Goal: Information Seeking & Learning: Compare options

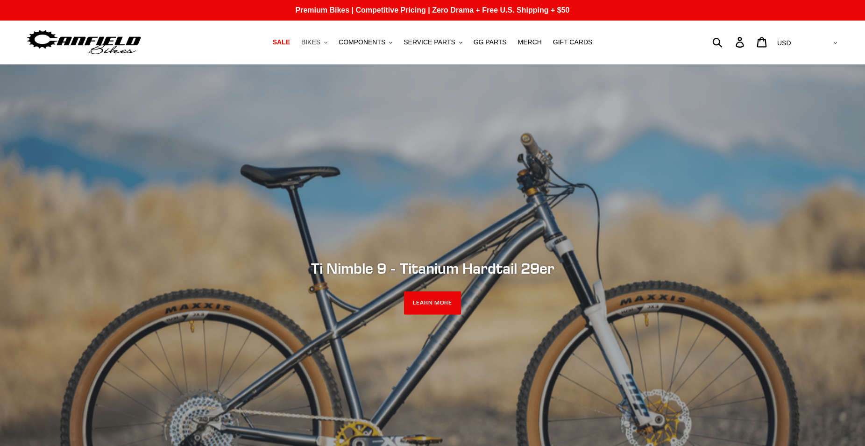
click at [332, 41] on button "BIKES .cls-1{fill:#231f20}" at bounding box center [315, 42] width 36 height 13
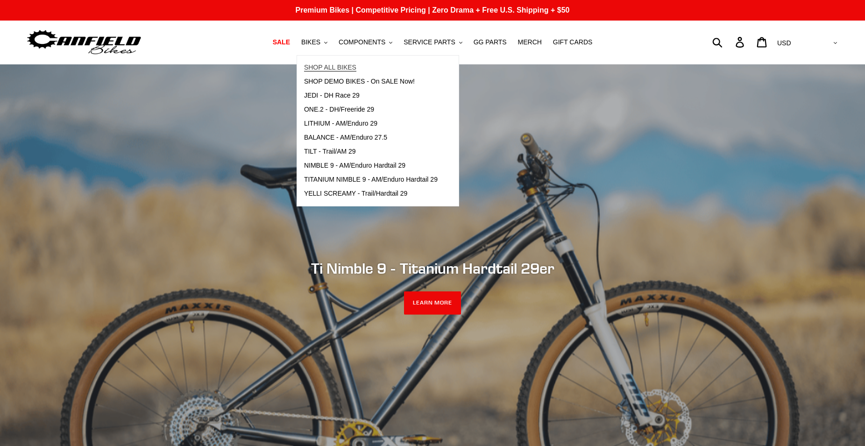
click at [346, 69] on span "SHOP ALL BIKES" at bounding box center [330, 68] width 52 height 8
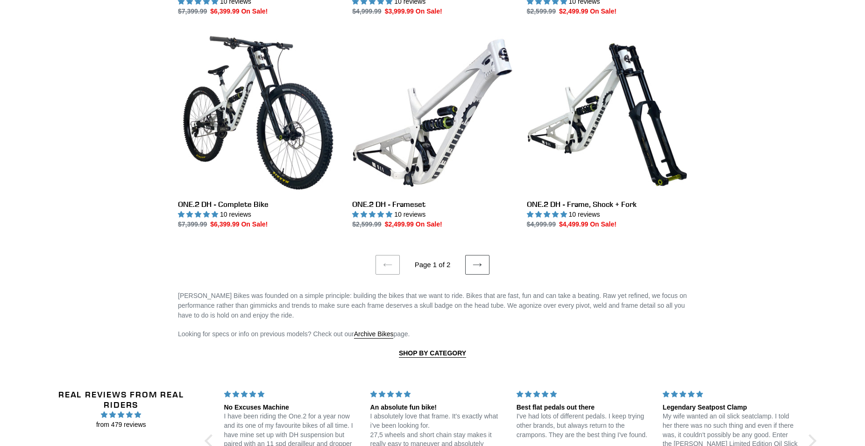
scroll to position [1716, 0]
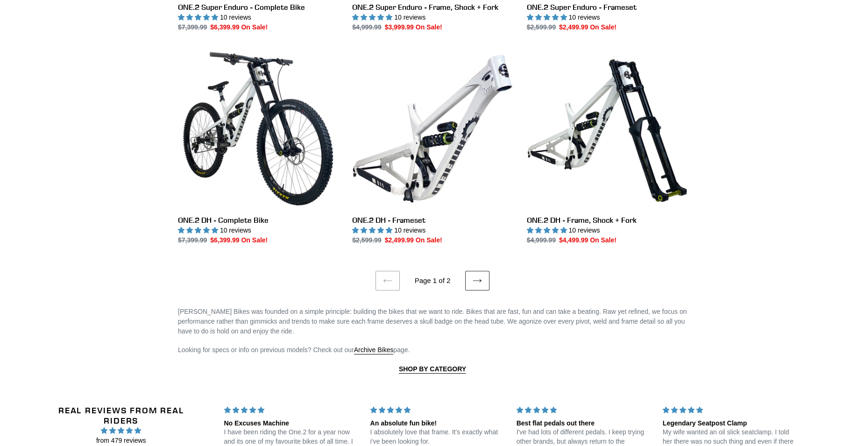
click at [483, 278] on link "Next page" at bounding box center [477, 281] width 24 height 20
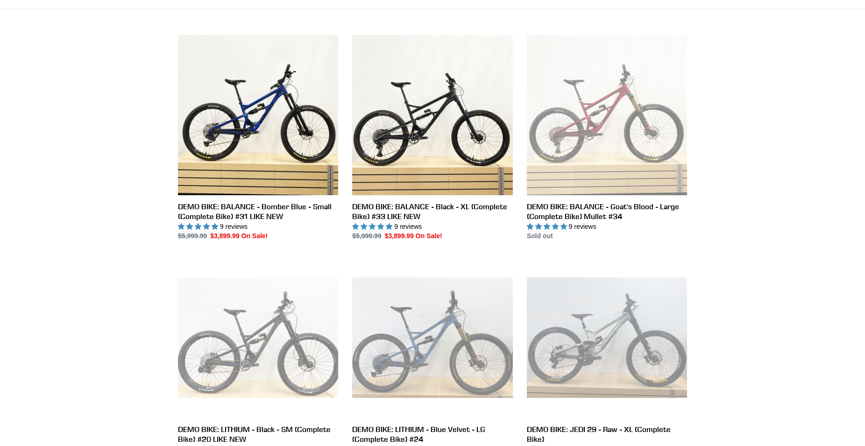
scroll to position [286, 0]
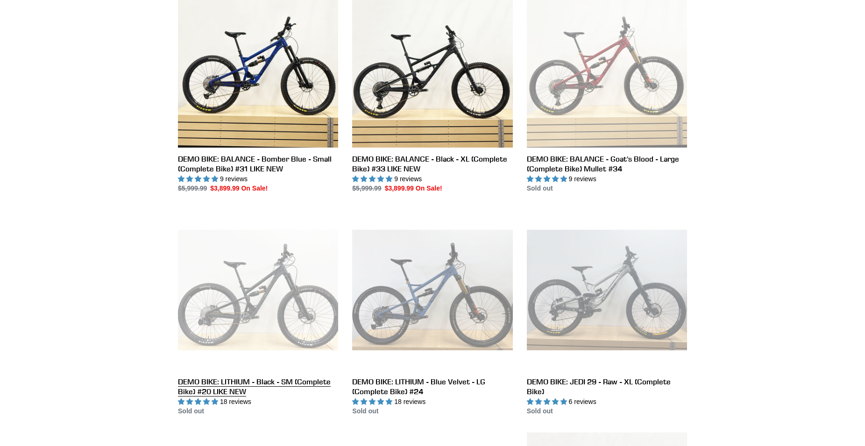
click at [251, 307] on link "DEMO BIKE: LITHIUM - Black - SM (Complete Bike) #20 LIKE NEW" at bounding box center [258, 313] width 160 height 207
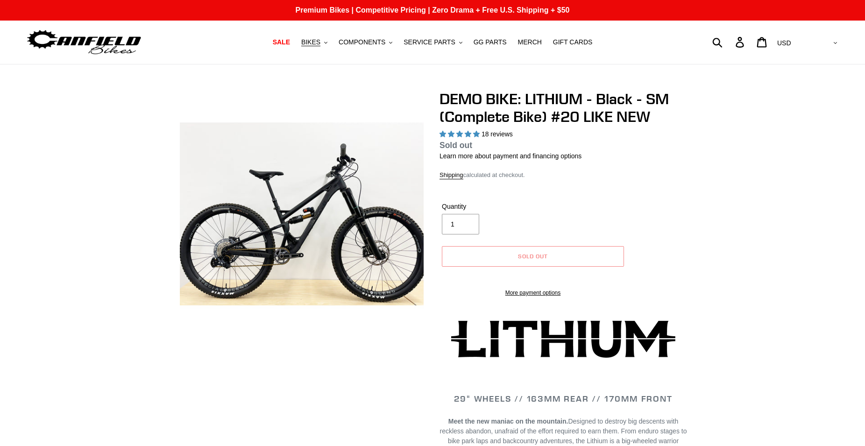
select select "highest-rating"
click at [331, 44] on button "BIKES .cls-1{fill:#231f20}" at bounding box center [315, 42] width 36 height 13
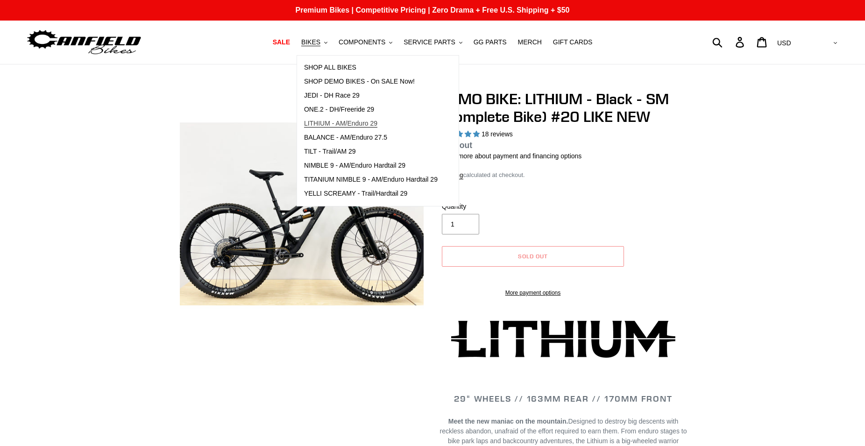
click at [341, 121] on span "LITHIUM - AM/Enduro 29" at bounding box center [340, 124] width 73 height 8
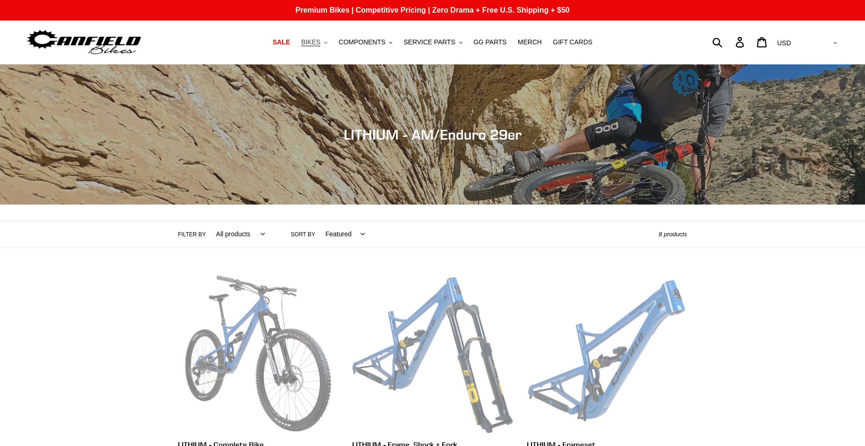
click at [321, 40] on span "BIKES" at bounding box center [310, 42] width 19 height 8
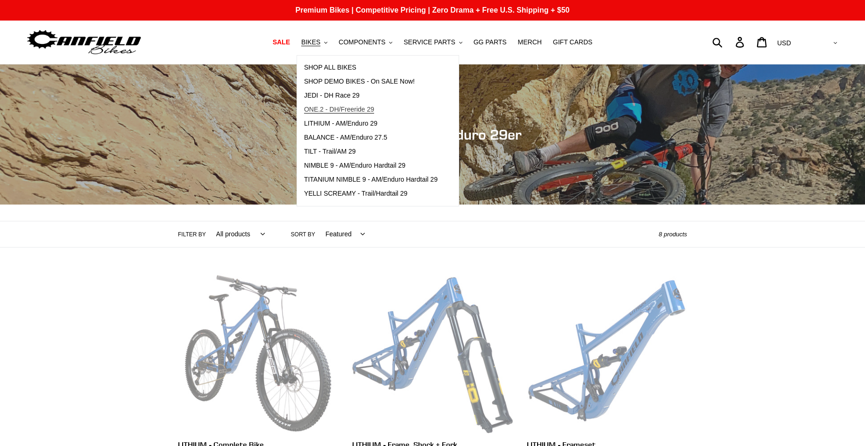
click at [335, 112] on span "ONE.2 - DH/Freeride 29" at bounding box center [339, 110] width 70 height 8
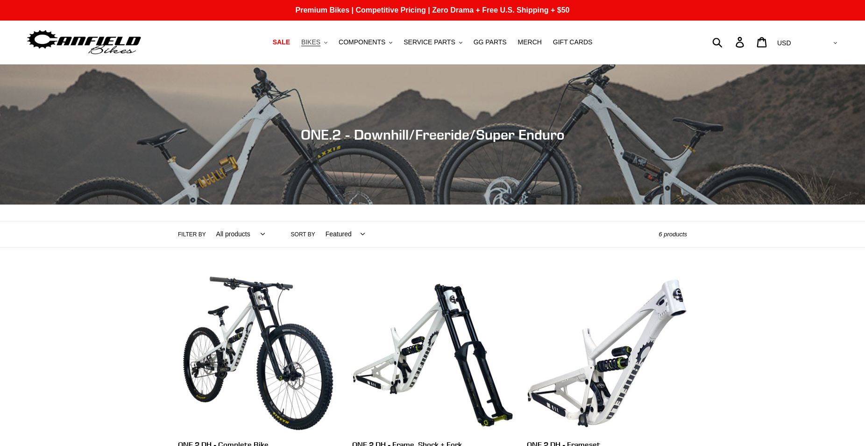
click at [321, 43] on span "BIKES" at bounding box center [310, 42] width 19 height 8
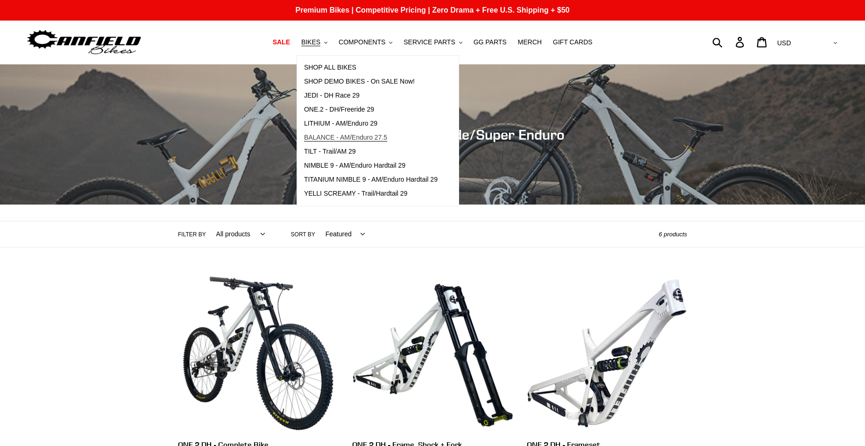
click at [335, 137] on span "BALANCE - AM/Enduro 27.5" at bounding box center [345, 138] width 83 height 8
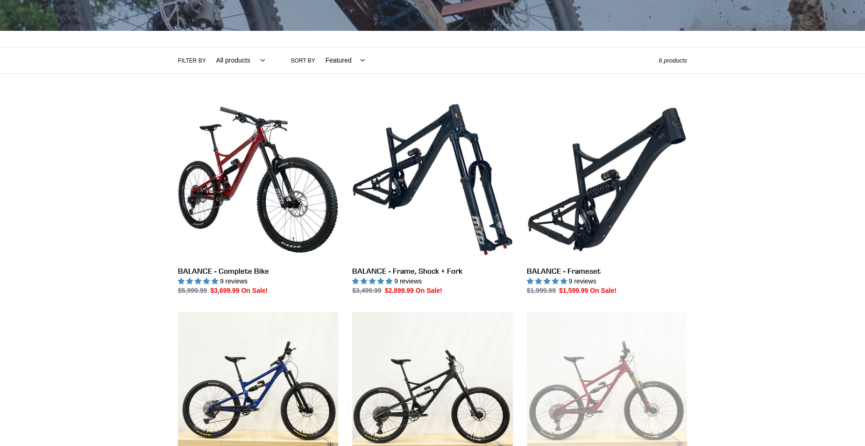
scroll to position [143, 0]
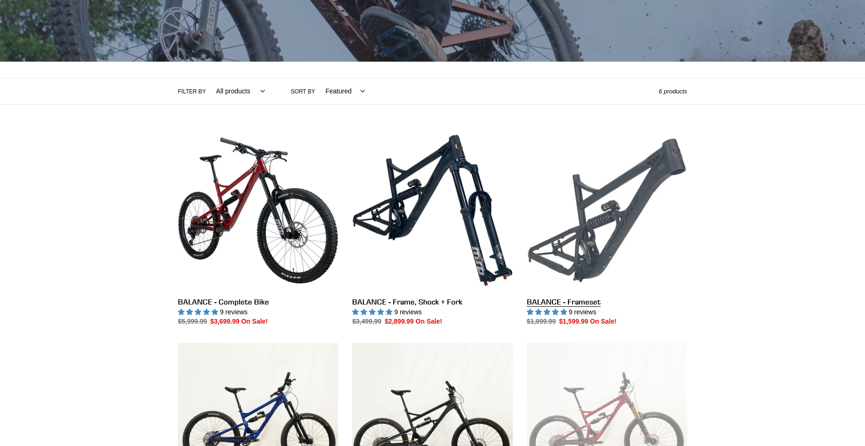
click at [612, 228] on link "BALANCE - Frameset" at bounding box center [607, 228] width 160 height 197
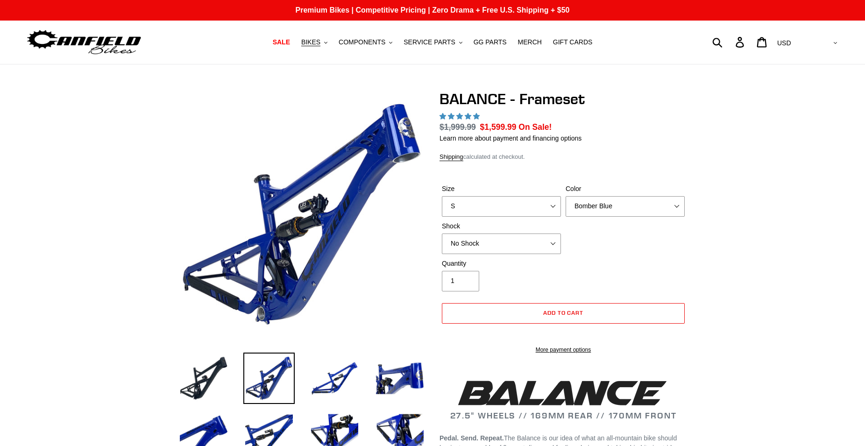
select select "highest-rating"
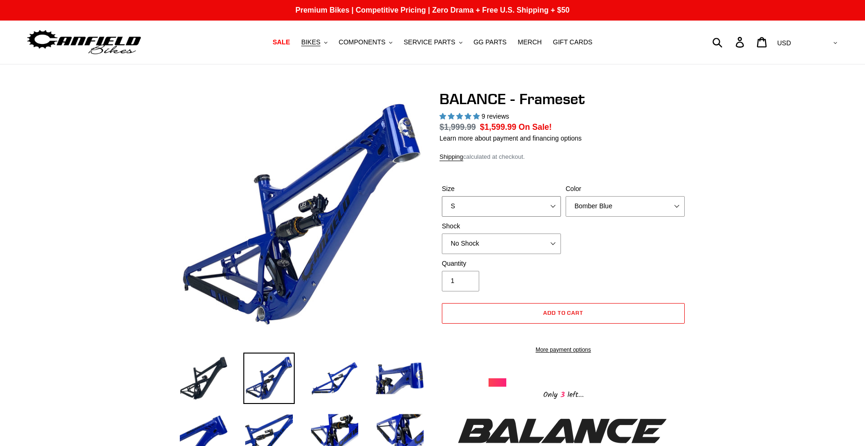
click at [442, 196] on select "S M L XL" at bounding box center [501, 206] width 119 height 21
select select "L"
click option "L" at bounding box center [0, 0] width 0 height 0
click at [566, 196] on select "Bomber Blue Goat's Blood Stealth Black" at bounding box center [625, 206] width 119 height 21
click option "Goat's Blood" at bounding box center [0, 0] width 0 height 0
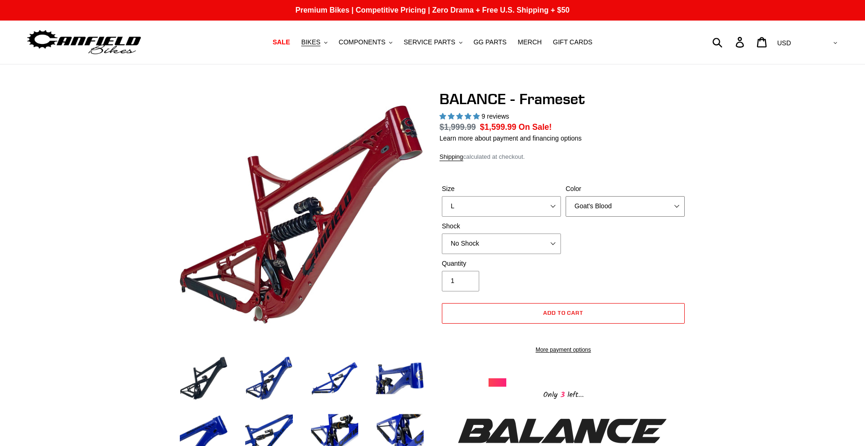
click at [566, 196] on select "Bomber Blue Goat's Blood Stealth Black" at bounding box center [625, 206] width 119 height 21
select select "Stealth Black"
click option "Stealth Black" at bounding box center [0, 0] width 0 height 0
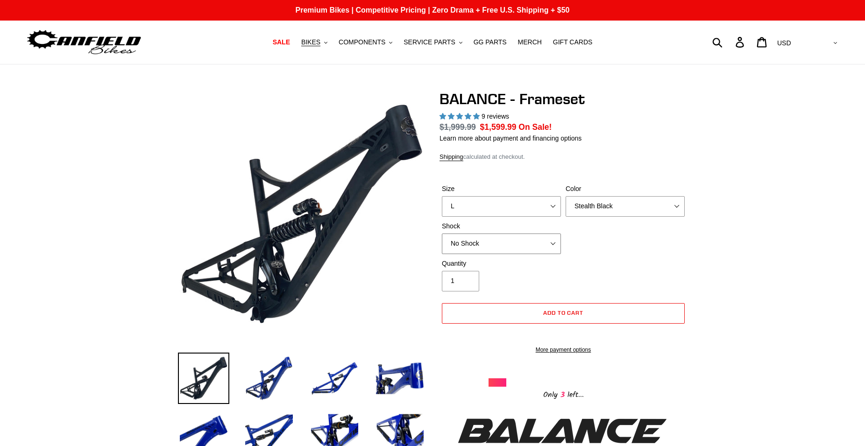
click at [442, 234] on select "No Shock Cane Creek Kitsuma Air Öhlins TTX2 Air EXT Storia V3-S" at bounding box center [501, 244] width 119 height 21
click option "EXT Storia V3-S" at bounding box center [0, 0] width 0 height 0
click at [442, 234] on select "No Shock Cane Creek Kitsuma Air Öhlins TTX2 Air EXT Storia V3-S" at bounding box center [501, 244] width 119 height 21
click option "Cane Creek Kitsuma Air" at bounding box center [0, 0] width 0 height 0
click at [442, 234] on select "No Shock Cane Creek Kitsuma Air Öhlins TTX2 Air EXT Storia V3-S" at bounding box center [501, 244] width 119 height 21
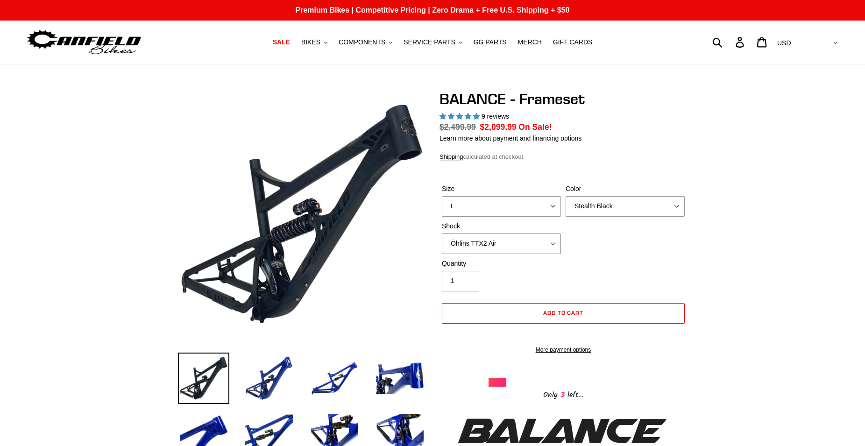
click option "Öhlins TTX2 Air" at bounding box center [0, 0] width 0 height 0
click at [442, 234] on select "No Shock Cane Creek Kitsuma Air Öhlins TTX2 Air EXT Storia V3-S" at bounding box center [501, 244] width 119 height 21
select select "Cane Creek Kitsuma Air"
click option "Cane Creek Kitsuma Air" at bounding box center [0, 0] width 0 height 0
click at [332, 43] on button "BIKES .cls-1{fill:#231f20}" at bounding box center [315, 42] width 36 height 13
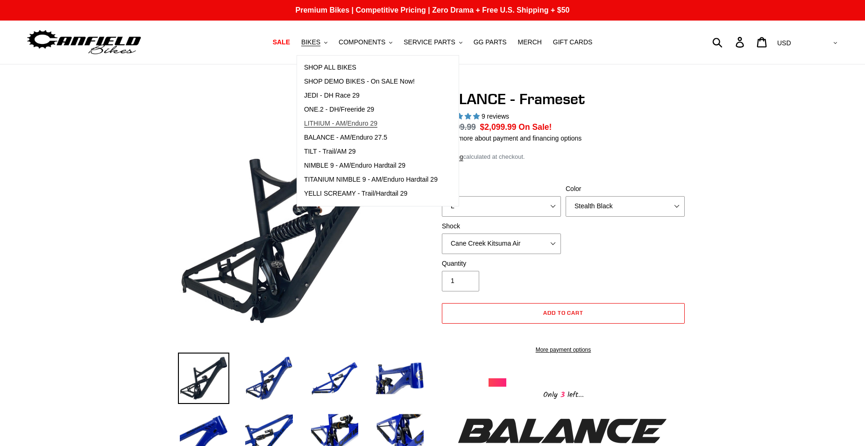
click at [351, 123] on span "LITHIUM - AM/Enduro 29" at bounding box center [340, 124] width 73 height 8
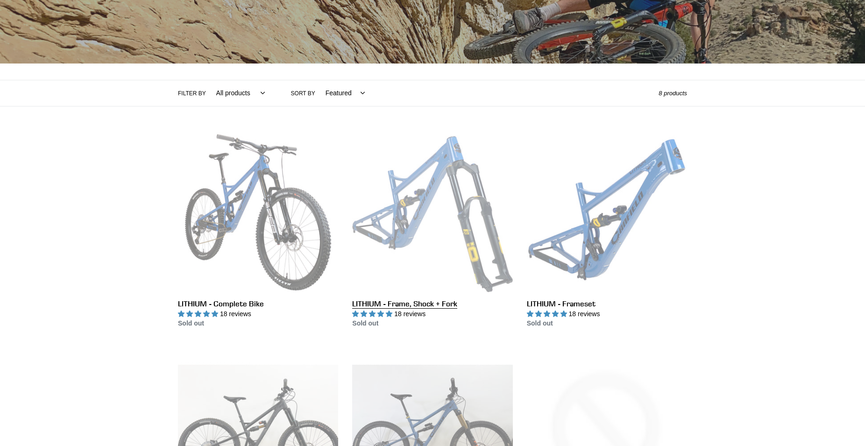
scroll to position [143, 0]
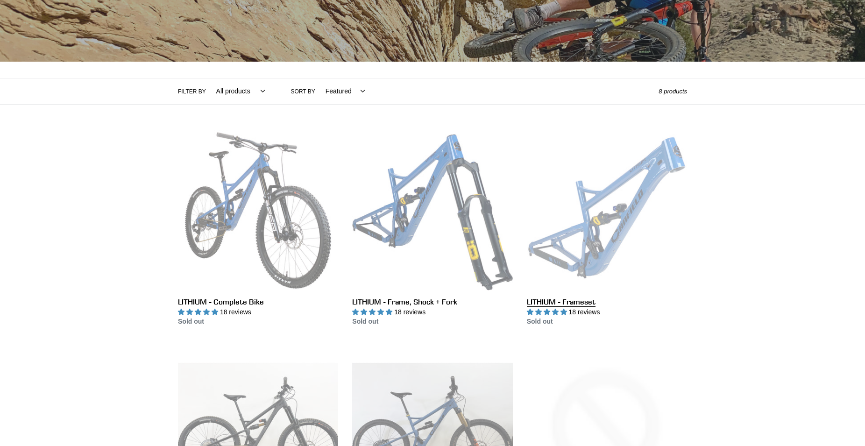
click at [587, 217] on link "LITHIUM - Frameset" at bounding box center [607, 228] width 160 height 197
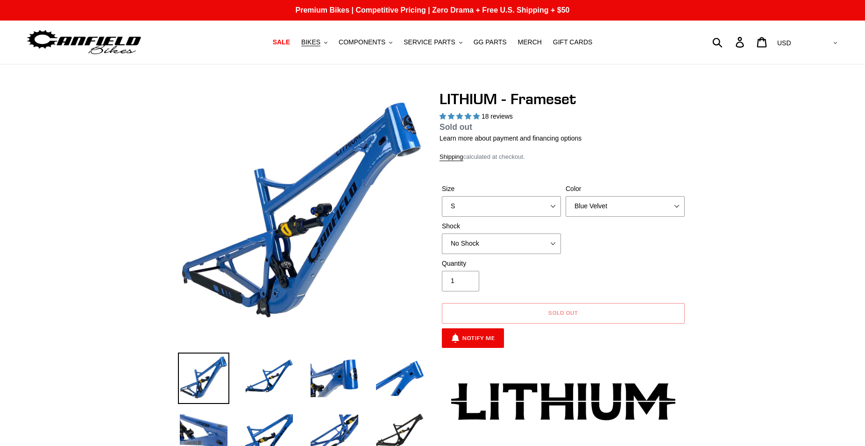
select select "highest-rating"
select select "L"
click option "L" at bounding box center [0, 0] width 0 height 0
click at [321, 41] on span "BIKES" at bounding box center [310, 42] width 19 height 8
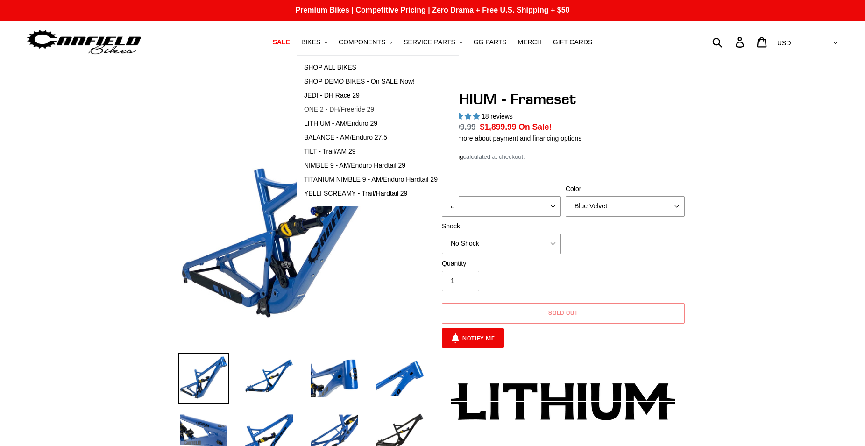
click at [348, 106] on span "ONE.2 - DH/Freeride 29" at bounding box center [339, 110] width 70 height 8
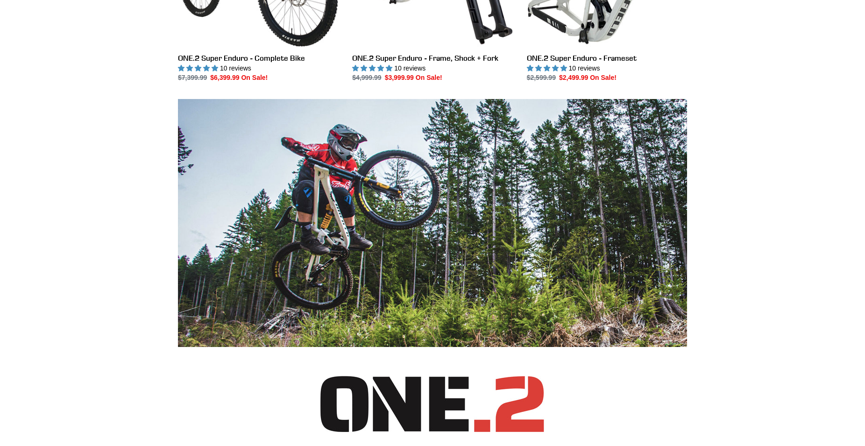
scroll to position [429, 0]
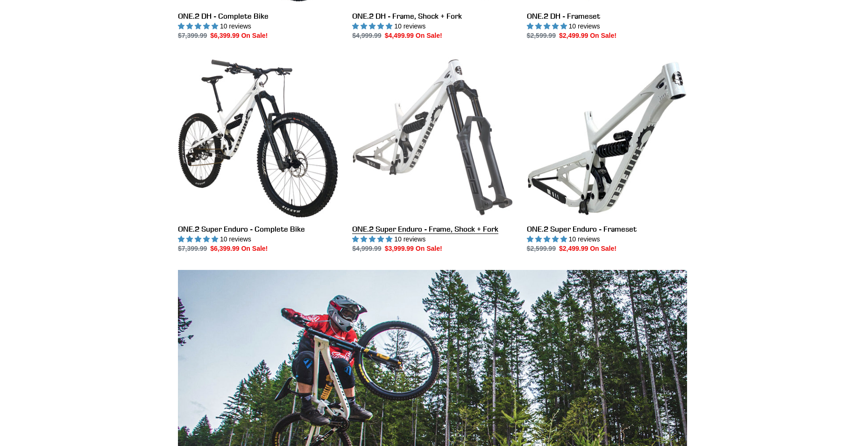
click at [463, 149] on link "ONE.2 Super Enduro - Frame, Shock + Fork" at bounding box center [432, 155] width 160 height 197
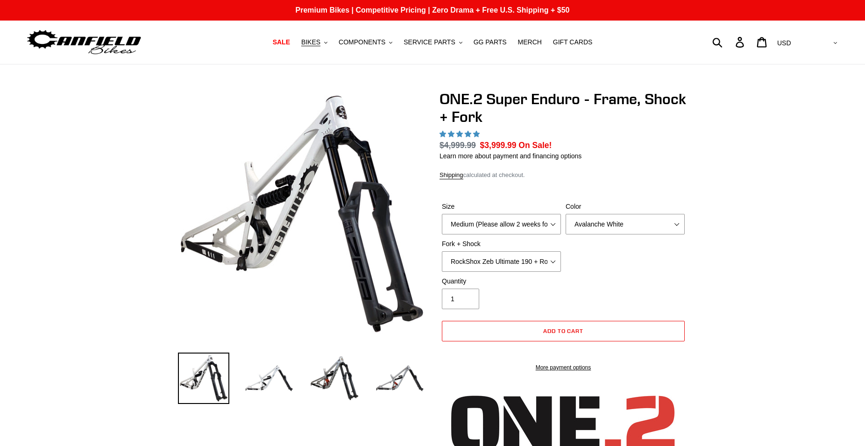
select select "highest-rating"
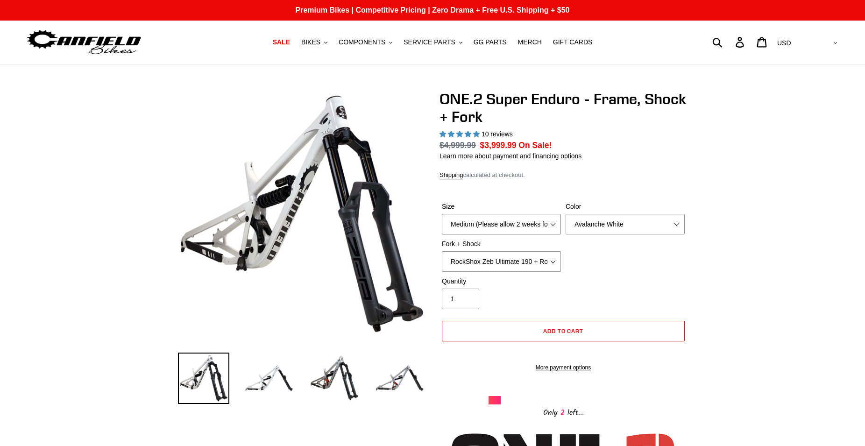
click at [442, 214] on select "Medium (Please allow 2 weeks for delivery) Large (Sold Out)" at bounding box center [501, 224] width 119 height 21
select select "Large (Sold Out)"
click option "Large (Sold Out)" at bounding box center [0, 0] width 0 height 0
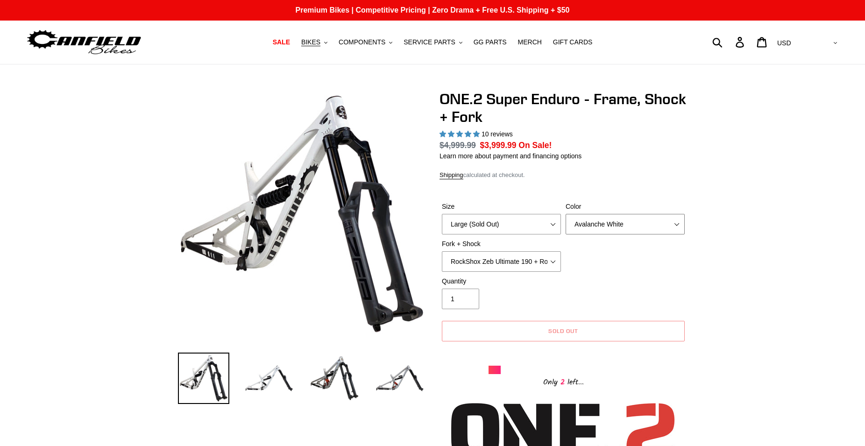
click at [566, 214] on select "Avalanche White Bentonite Grey" at bounding box center [625, 224] width 119 height 21
select select "Bentonite Grey"
click option "Bentonite Grey" at bounding box center [0, 0] width 0 height 0
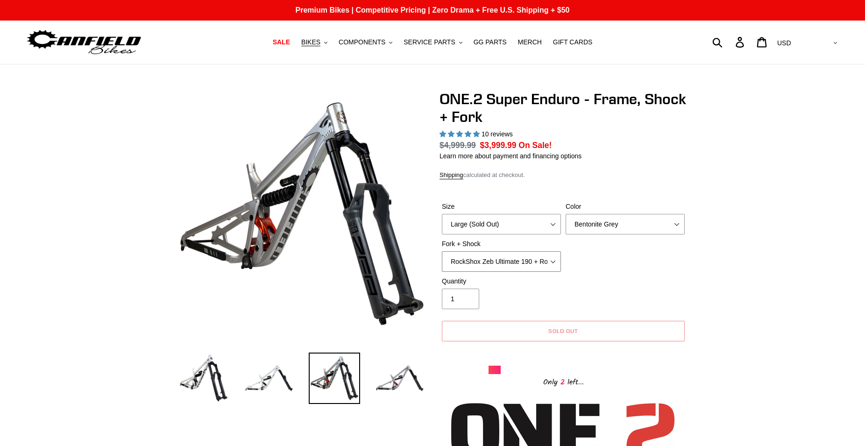
click at [442, 251] on select "RockShox Zeb Ultimate 190 + RockShox Vivid UltDH Coil 250x70" at bounding box center [501, 261] width 119 height 21
click option "RockShox Zeb Ultimate 190 + RockShox Vivid UltDH Coil 250x70" at bounding box center [0, 0] width 0 height 0
click at [331, 45] on button "BIKES .cls-1{fill:#231f20}" at bounding box center [315, 42] width 36 height 13
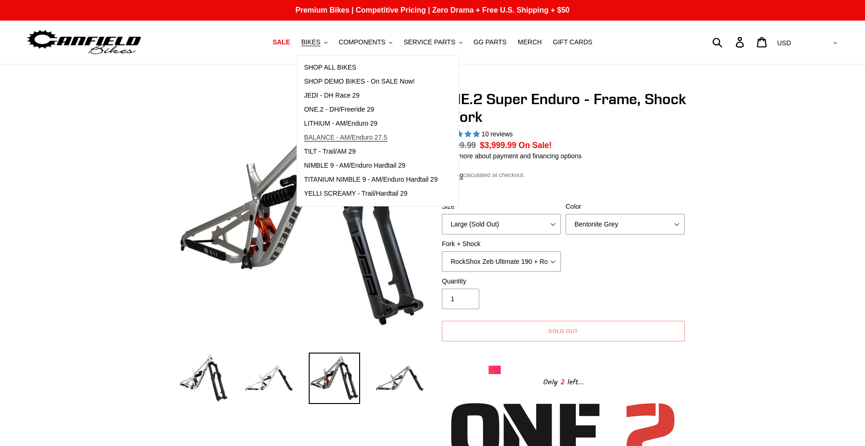
click at [370, 135] on span "BALANCE - AM/Enduro 27.5" at bounding box center [345, 138] width 83 height 8
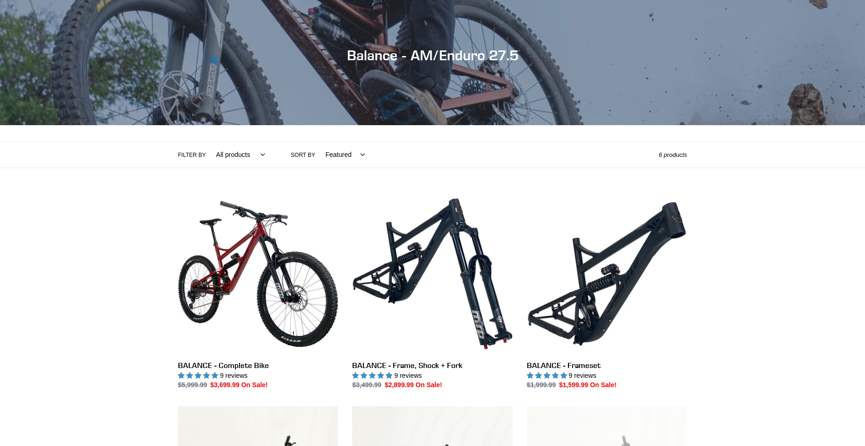
scroll to position [48, 0]
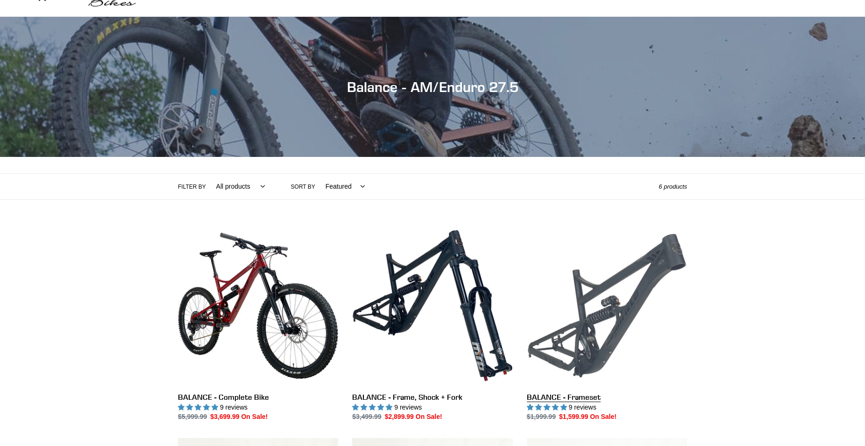
click at [615, 311] on link "BALANCE - Frameset" at bounding box center [607, 324] width 160 height 197
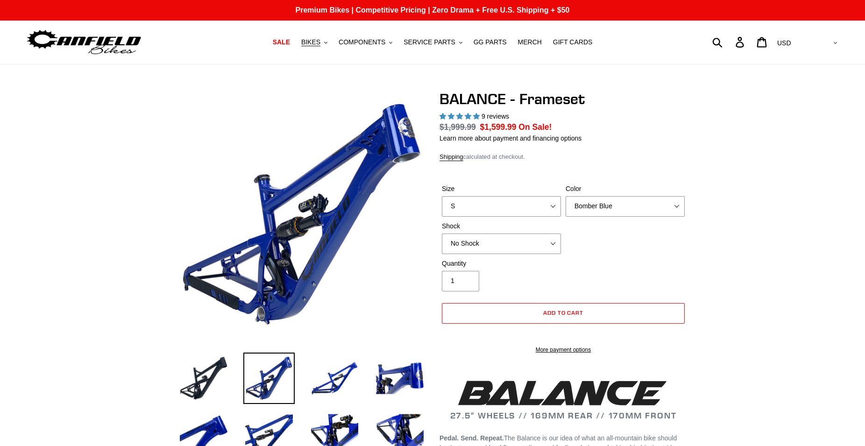
select select "highest-rating"
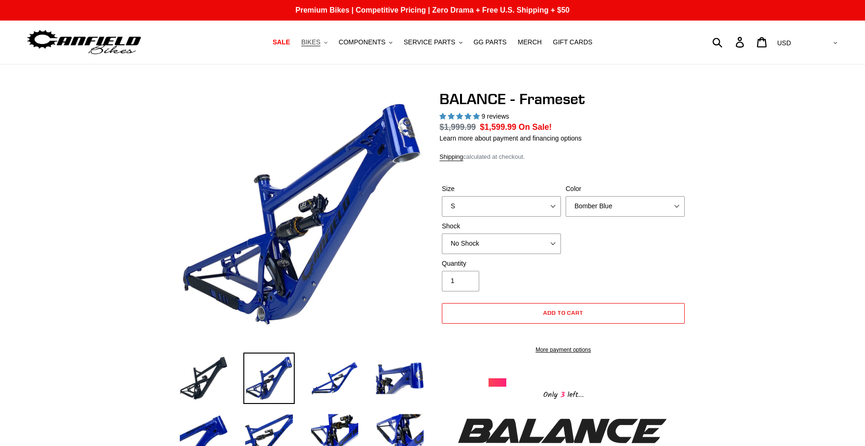
click at [321, 44] on span "BIKES" at bounding box center [310, 42] width 19 height 8
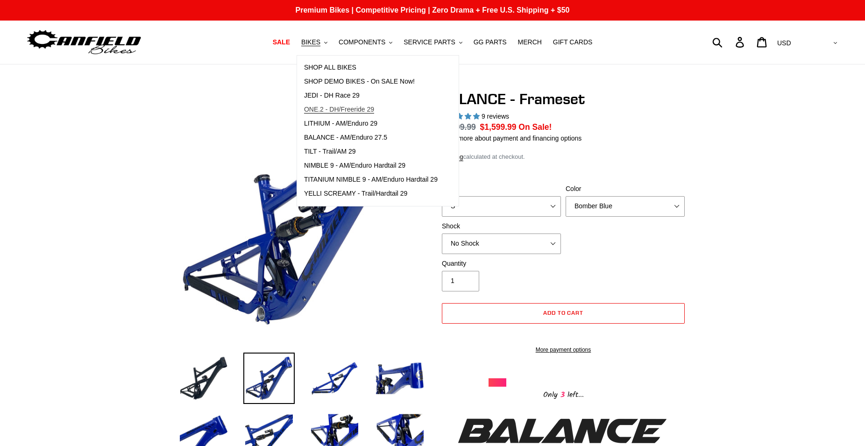
click at [338, 109] on span "ONE.2 - DH/Freeride 29" at bounding box center [339, 110] width 70 height 8
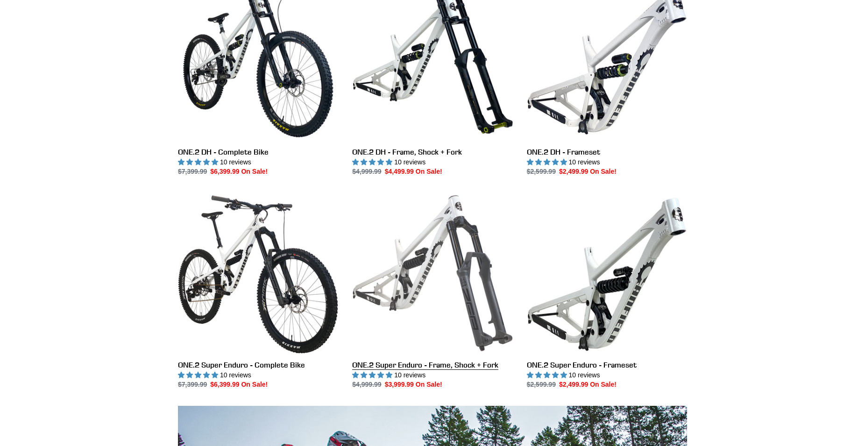
scroll to position [286, 0]
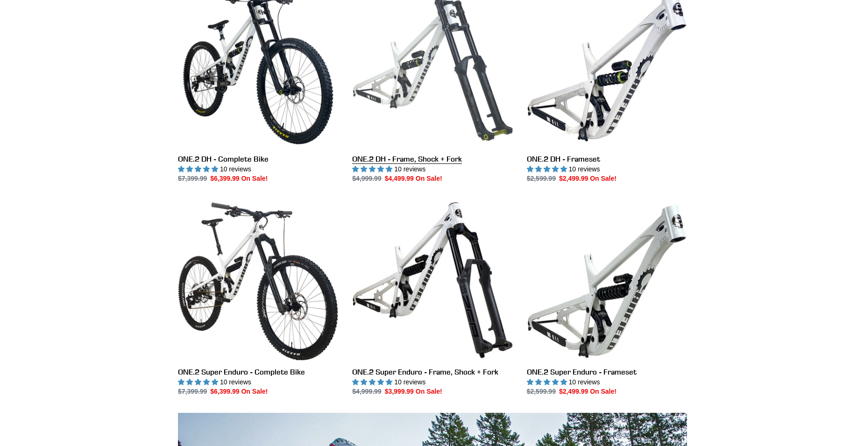
click at [420, 80] on link "ONE.2 DH - Frame, Shock + Fork" at bounding box center [432, 85] width 160 height 197
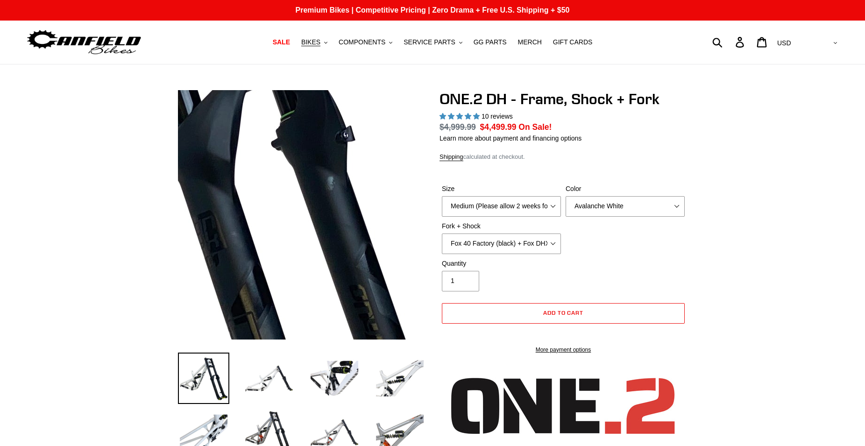
select select "highest-rating"
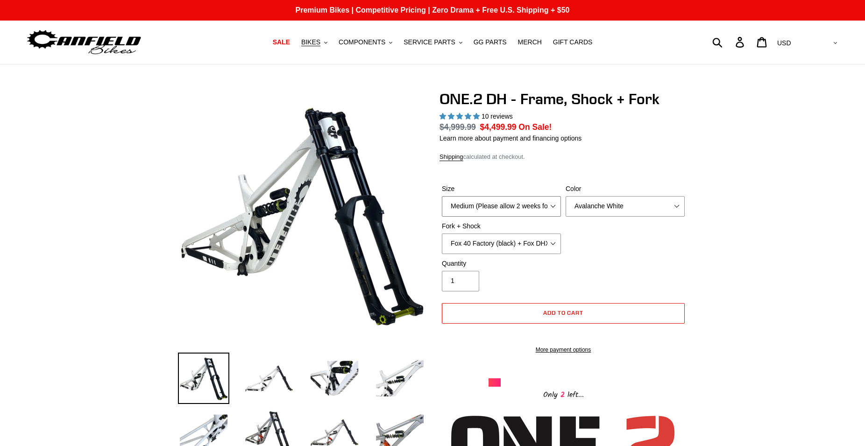
click at [442, 196] on select "Medium (Please allow 2 weeks for delivery) Large (Sold Out)" at bounding box center [501, 206] width 119 height 21
select select "Large (Sold Out)"
click option "Large (Sold Out)" at bounding box center [0, 0] width 0 height 0
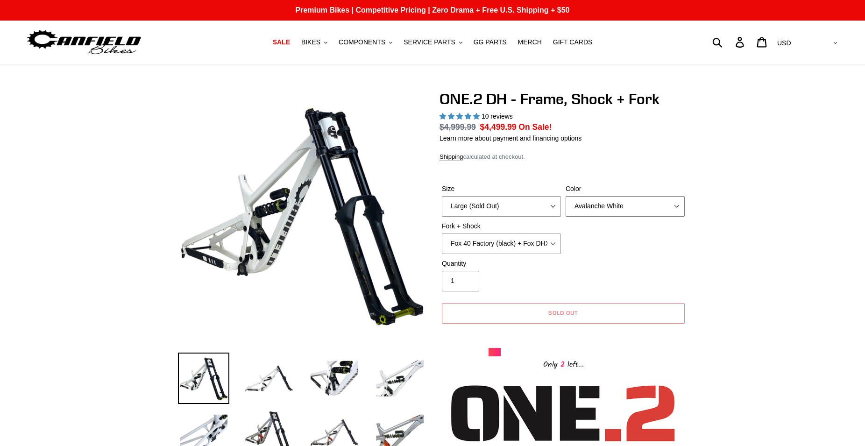
click at [566, 196] on select "Avalanche White Bentonite Grey" at bounding box center [625, 206] width 119 height 21
select select "Bentonite Grey"
click option "Bentonite Grey" at bounding box center [0, 0] width 0 height 0
click at [442, 234] on select "Fox 40 Factory (black) + Fox DHX2 250x75 Fox 40 Factory (orange) + Fox DHX2 250…" at bounding box center [501, 244] width 119 height 21
click option "RockShox BoXXer Ultimate 35mm (red) + RockShox Vivid DH Coil" at bounding box center [0, 0] width 0 height 0
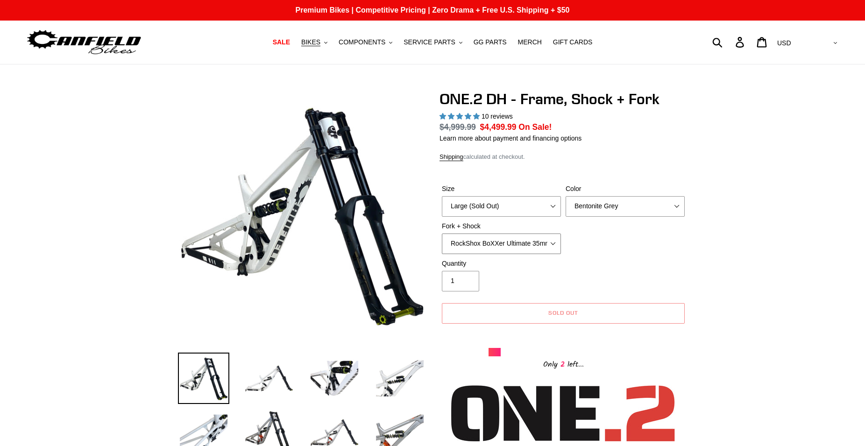
click at [442, 234] on select "Fox 40 Factory (black) + Fox DHX2 250x75 Fox 40 Factory (orange) + Fox DHX2 250…" at bounding box center [501, 244] width 119 height 21
select select "Fox 40 Factory (orange) + Fox DHX2 250x75"
click option "Fox 40 Factory (orange) + Fox DHX2 250x75" at bounding box center [0, 0] width 0 height 0
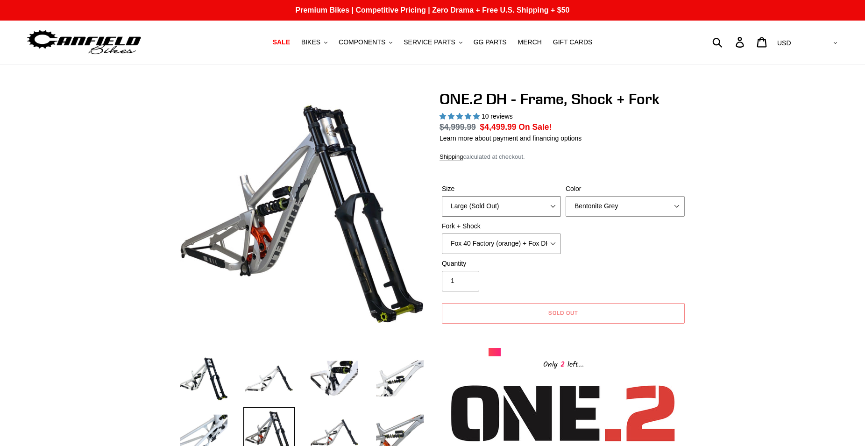
click at [442, 196] on select "Medium (Please allow 2 weeks for delivery) Large (Sold Out)" at bounding box center [501, 206] width 119 height 21
select select "Medium (Please allow 2 weeks for delivery)"
click option "Medium (Please allow 2 weeks for delivery)" at bounding box center [0, 0] width 0 height 0
click at [442, 234] on select "Fox 40 Factory (black) + Fox DHX2 250x75 Fox 40 Factory (orange) + Fox DHX2 250…" at bounding box center [501, 244] width 119 height 21
click option "RockShox BoXXer Ultimate 35mm (red) + RockShox Vivid DH Coil" at bounding box center [0, 0] width 0 height 0
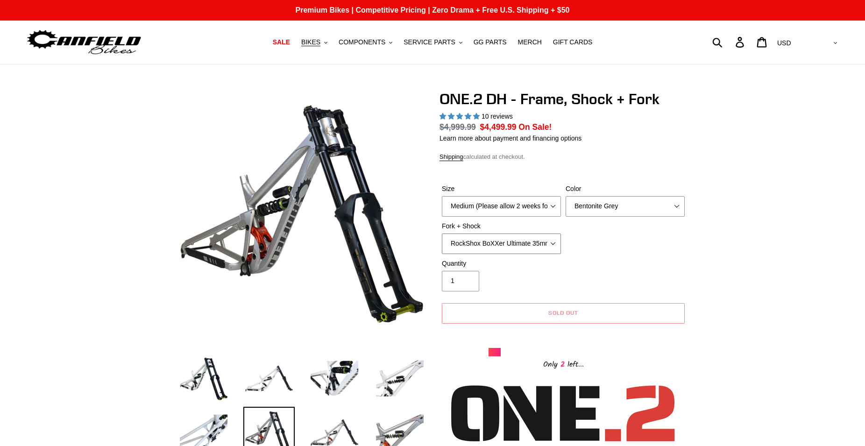
click at [442, 234] on select "Fox 40 Factory (black) + Fox DHX2 250x75 Fox 40 Factory (orange) + Fox DHX2 250…" at bounding box center [501, 244] width 119 height 21
select select "Fox 40 Factory (black) + Fox DHX2 250x75"
click option "Fox 40 Factory (black) + Fox DHX2 250x75" at bounding box center [0, 0] width 0 height 0
click at [442, 234] on select "Fox 40 Factory (black) + Fox DHX2 250x75 Fox 40 Factory (orange) + Fox DHX2 250…" at bounding box center [501, 244] width 119 height 21
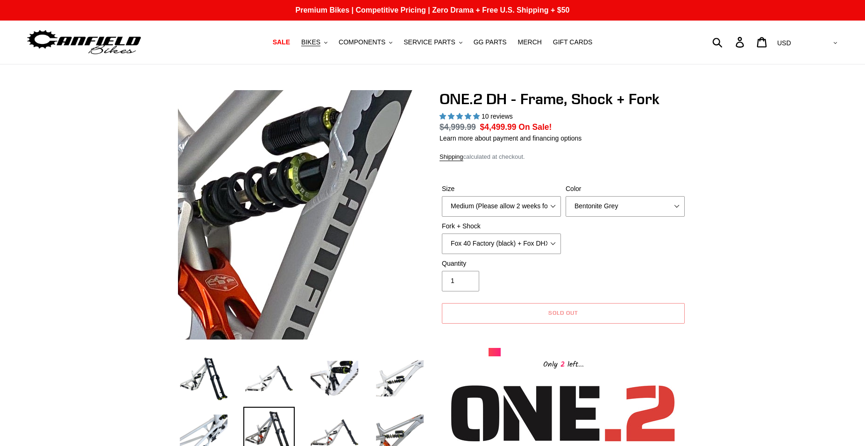
click at [276, 214] on img at bounding box center [376, 216] width 957 height 957
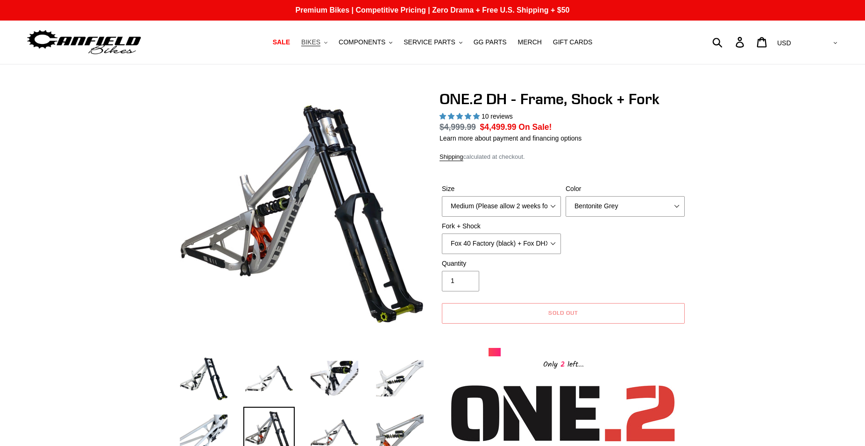
click at [321, 43] on span "BIKES" at bounding box center [310, 42] width 19 height 8
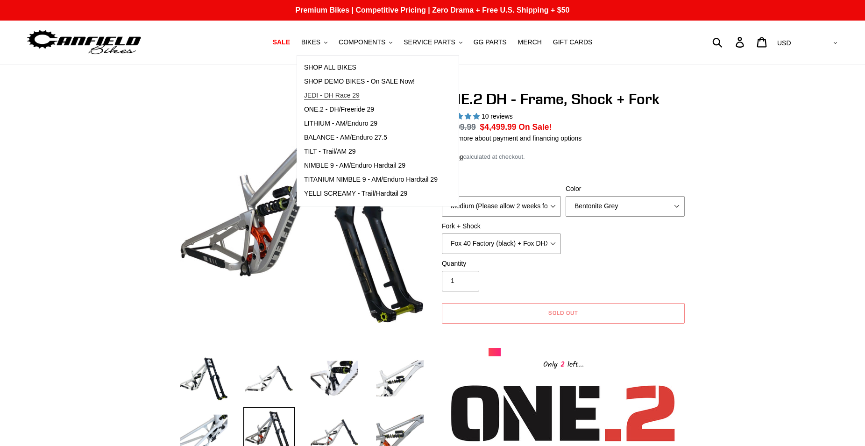
click at [342, 96] on span "JEDI - DH Race 29" at bounding box center [332, 96] width 56 height 8
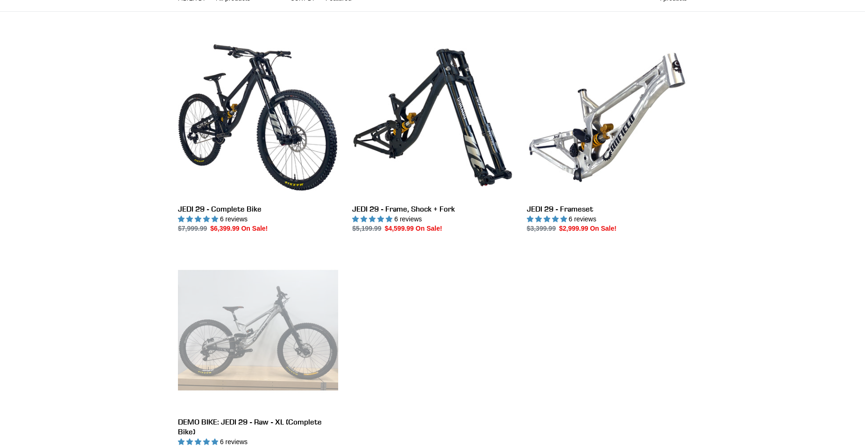
scroll to position [238, 0]
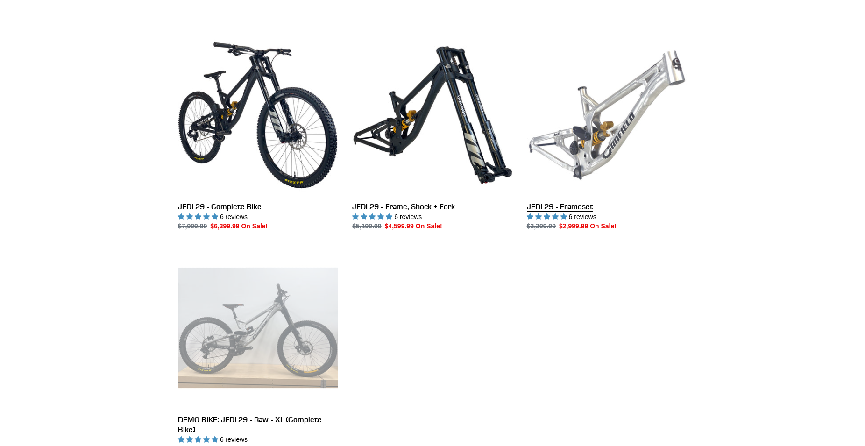
click at [588, 159] on link "JEDI 29 - Frameset" at bounding box center [607, 133] width 160 height 197
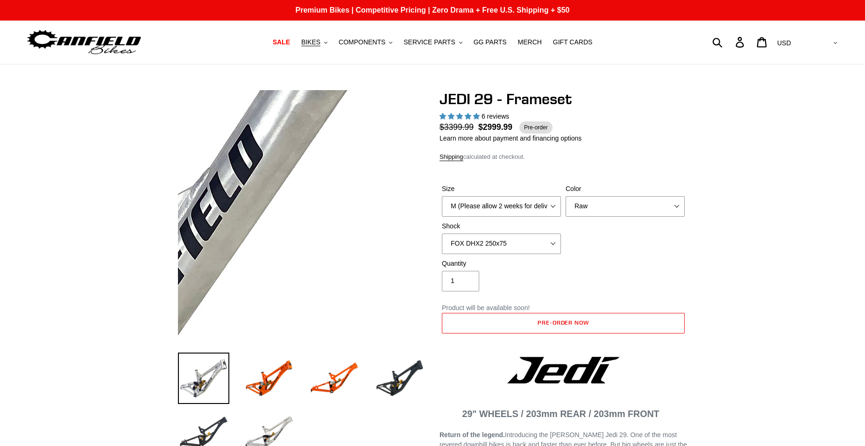
select select "highest-rating"
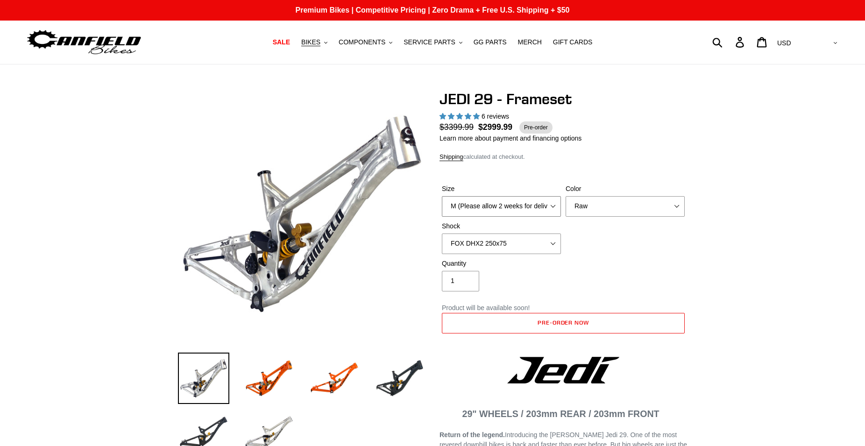
click at [442, 196] on select "M (Please allow 2 weeks for delivery) L (Please allow 2 weeks for delivery) XL" at bounding box center [501, 206] width 119 height 21
select select "L (Please allow 2 weeks for delivery)"
click option "L (Please allow 2 weeks for delivery)" at bounding box center [0, 0] width 0 height 0
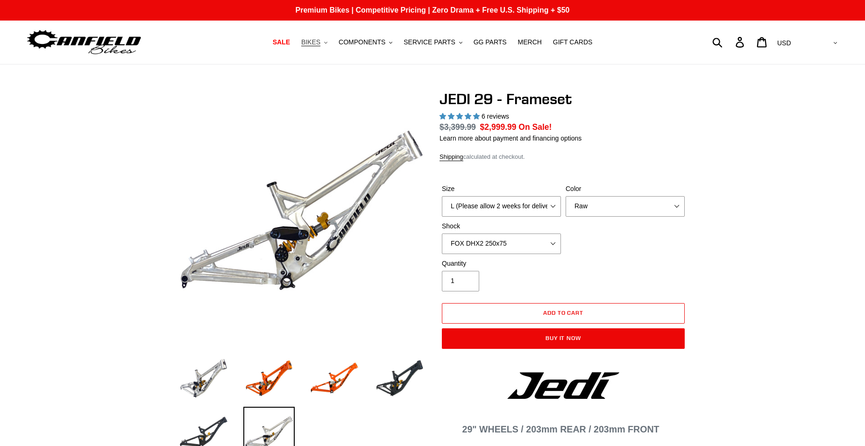
click at [321, 40] on span "BIKES" at bounding box center [310, 42] width 19 height 8
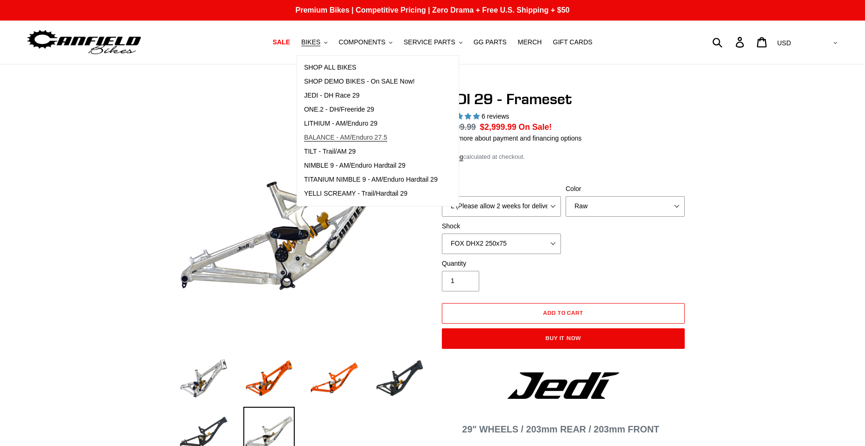
click at [351, 137] on span "BALANCE - AM/Enduro 27.5" at bounding box center [345, 138] width 83 height 8
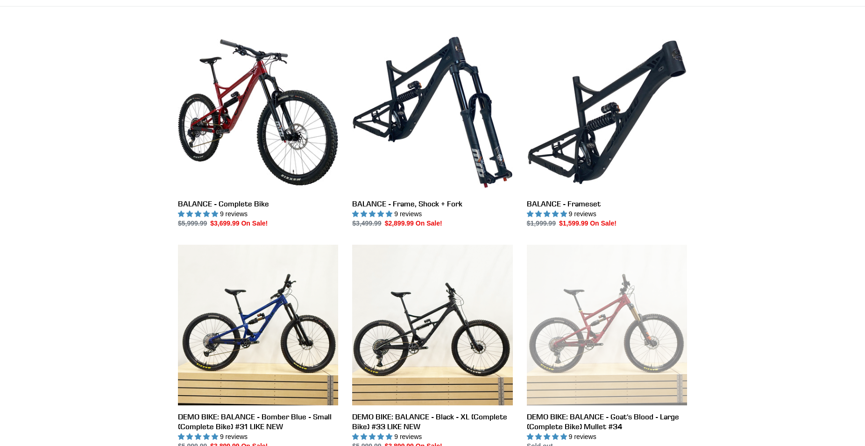
scroll to position [286, 0]
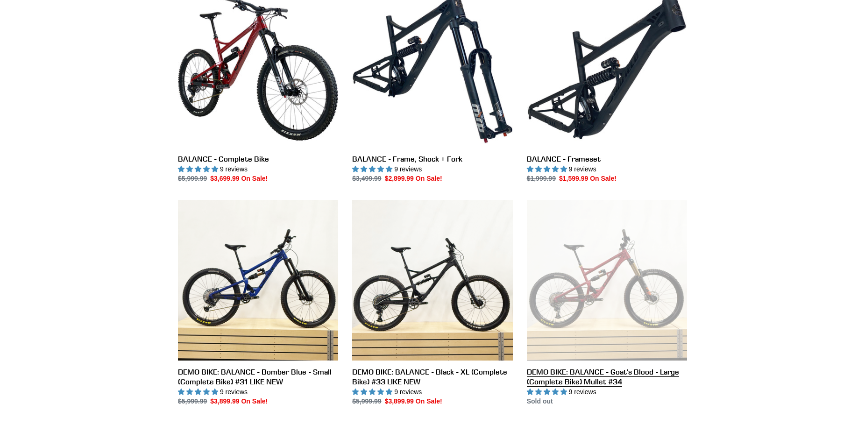
click at [606, 301] on link "DEMO BIKE: BALANCE - Goat's Blood - Large (Complete Bike) Mullet #34" at bounding box center [607, 303] width 160 height 207
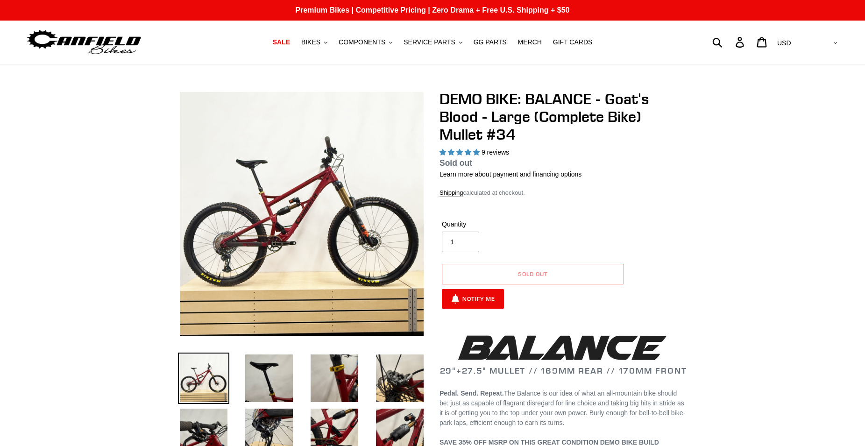
select select "highest-rating"
click at [321, 42] on span "BIKES" at bounding box center [310, 42] width 19 height 8
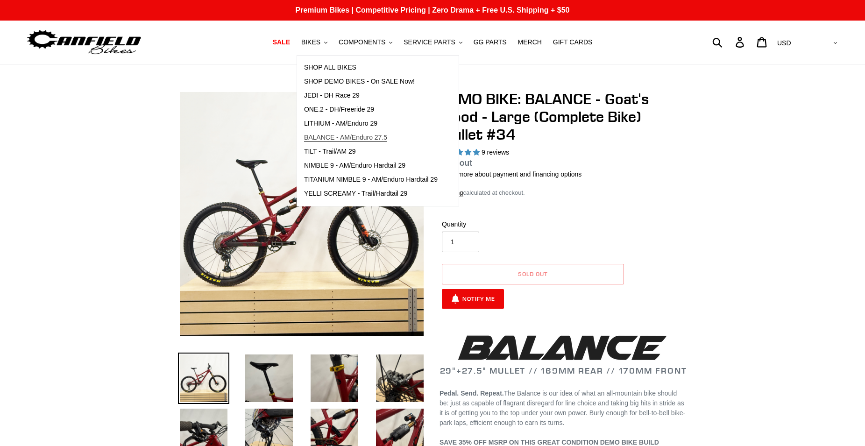
click at [341, 134] on span "BALANCE - AM/Enduro 27.5" at bounding box center [345, 138] width 83 height 8
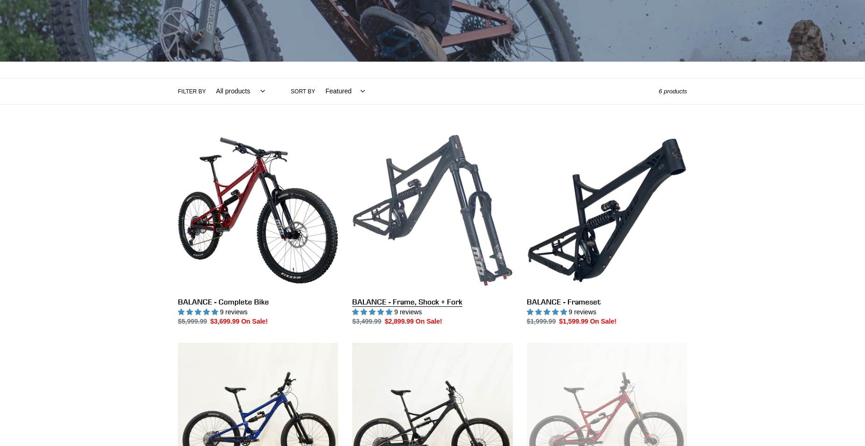
scroll to position [143, 0]
click at [456, 193] on link "BALANCE - Frame, Shock + Fork" at bounding box center [432, 228] width 160 height 197
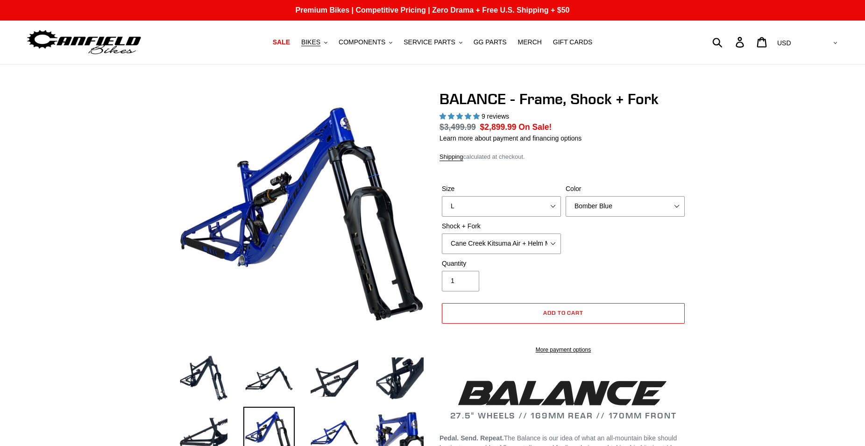
select select "L"
select select "highest-rating"
click at [566, 196] on select "Bomber Blue Goat's Blood Stealth Black" at bounding box center [625, 206] width 119 height 21
select select "Stealth Black"
click option "Stealth Black" at bounding box center [0, 0] width 0 height 0
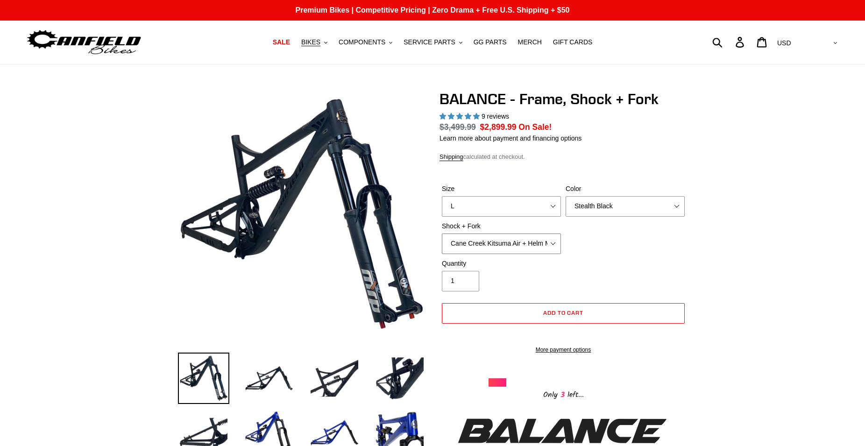
click at [442, 234] on select "Cane Creek Kitsuma Air + Helm MKII 27.5 170mm Fox Float X2 or DHX2 + Fox Float …" at bounding box center [501, 244] width 119 height 21
select select "RockShox Vivid ULT + RockShox Lyrik Ultimate 170mm 27.5 (red)"
click option "RockShox Vivid ULT + RockShox Lyrik Ultimate 170mm 27.5 (red)" at bounding box center [0, 0] width 0 height 0
click at [332, 42] on button "BIKES .cls-1{fill:#231f20}" at bounding box center [315, 42] width 36 height 13
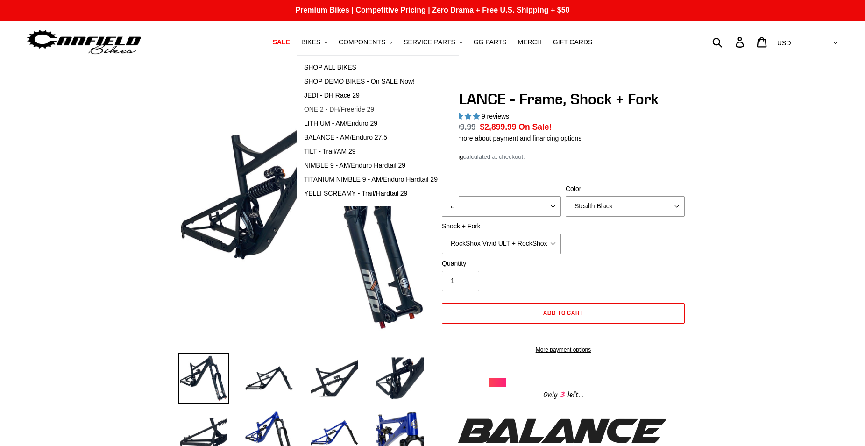
click at [343, 107] on span "ONE.2 - DH/Freeride 29" at bounding box center [339, 110] width 70 height 8
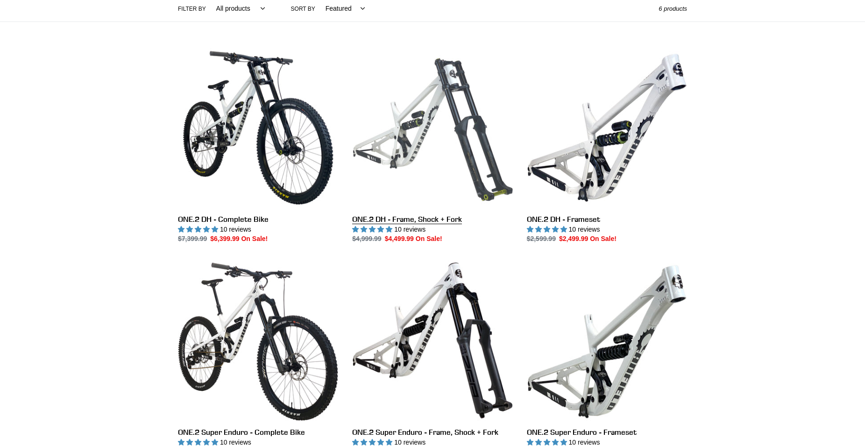
scroll to position [238, 0]
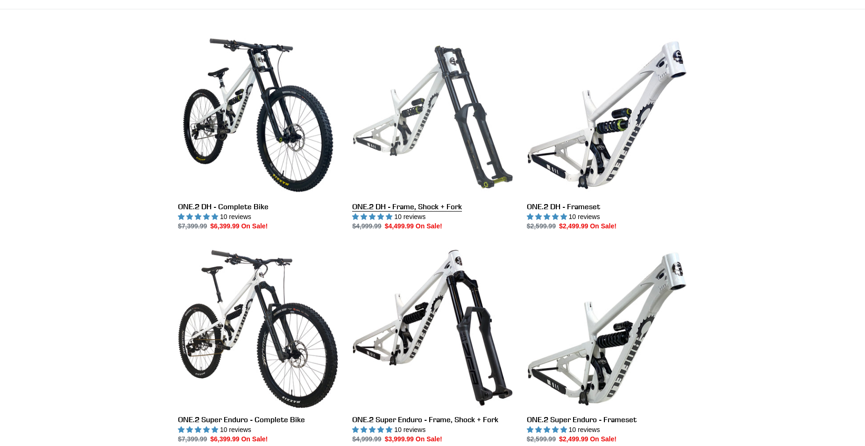
click at [416, 131] on link "ONE.2 DH - Frame, Shock + Fork" at bounding box center [432, 133] width 160 height 197
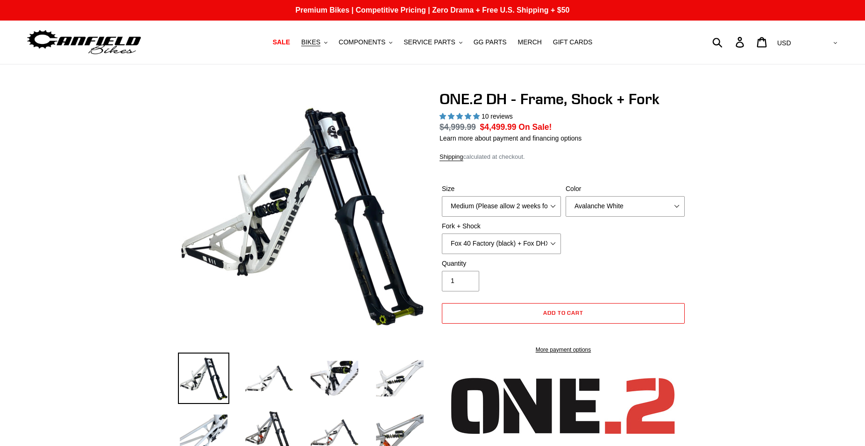
select select "highest-rating"
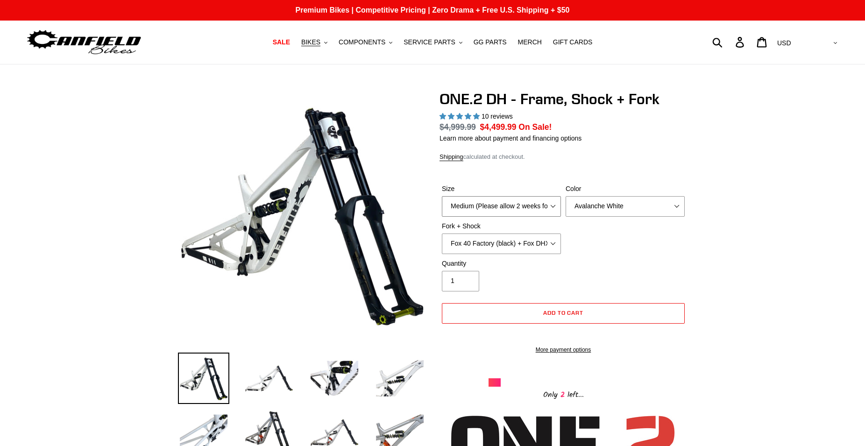
click at [442, 196] on select "Medium (Please allow 2 weeks for delivery) Large (Sold Out)" at bounding box center [501, 206] width 119 height 21
select select "Large (Sold Out)"
click option "Large (Sold Out)" at bounding box center [0, 0] width 0 height 0
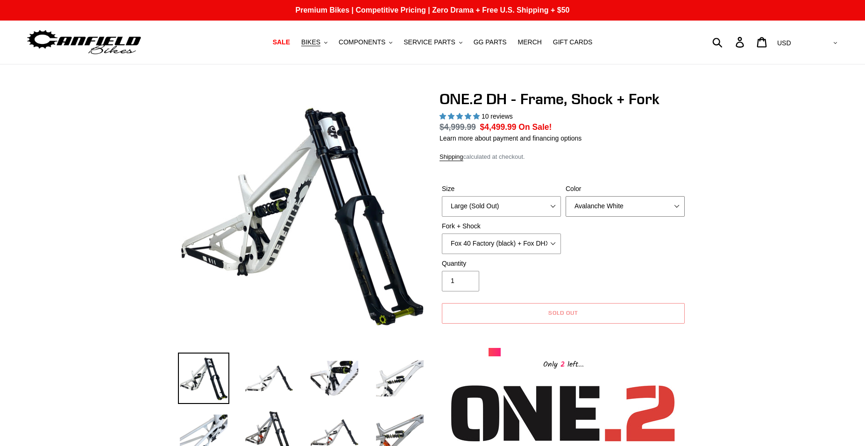
click at [566, 196] on select "Avalanche White Bentonite Grey" at bounding box center [625, 206] width 119 height 21
select select "Bentonite Grey"
click option "Bentonite Grey" at bounding box center [0, 0] width 0 height 0
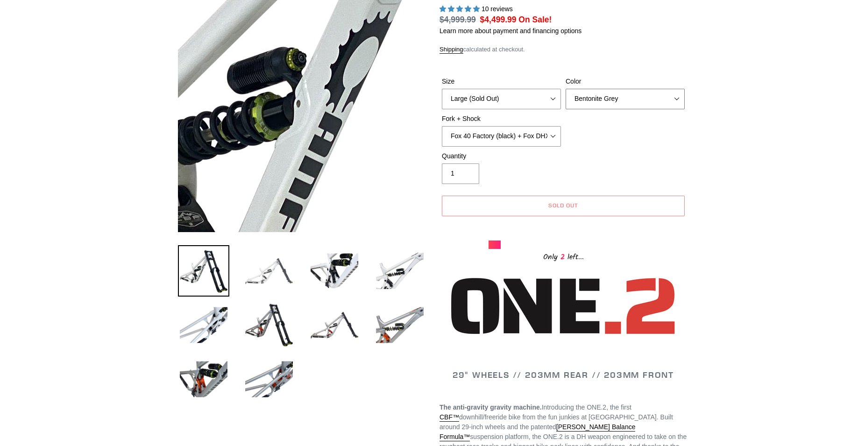
scroll to position [143, 0]
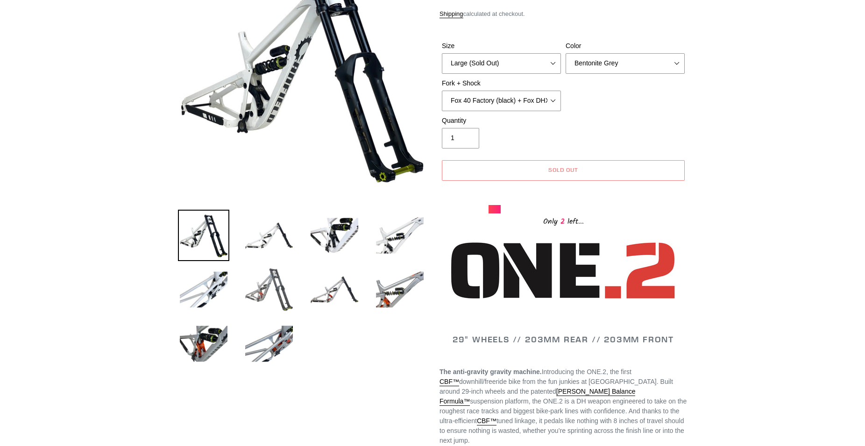
click at [270, 285] on img at bounding box center [268, 289] width 51 height 51
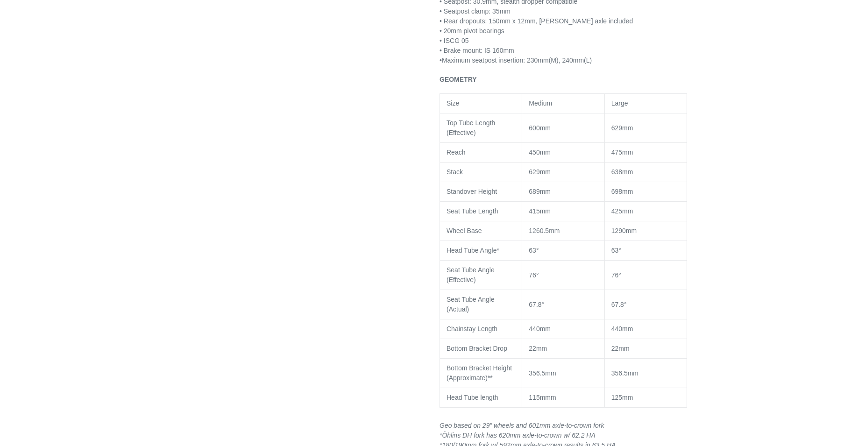
scroll to position [762, 0]
